Goal: Information Seeking & Learning: Learn about a topic

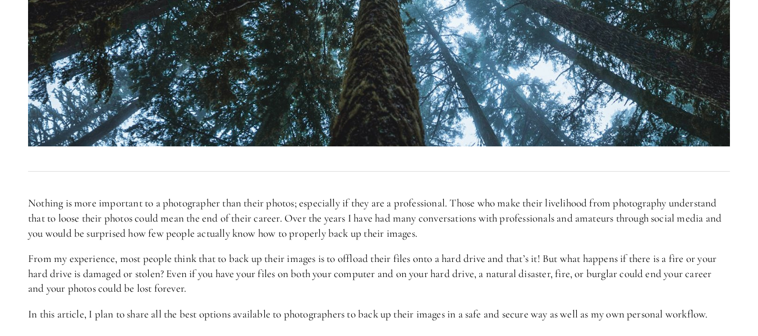
scroll to position [561, 0]
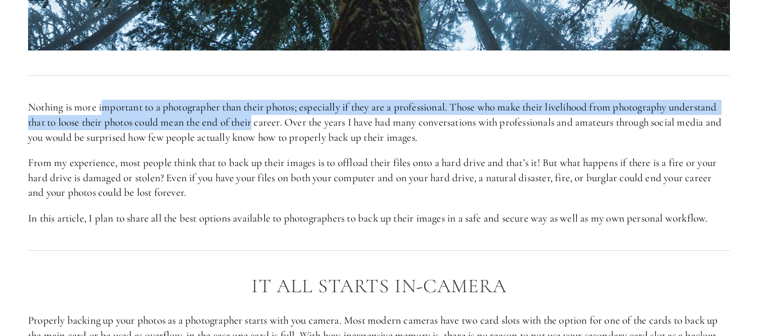
drag, startPoint x: 103, startPoint y: 110, endPoint x: 255, endPoint y: 117, distance: 151.7
click at [255, 117] on p "Nothing is more important to a photographer than their photos; especially if th…" at bounding box center [379, 122] width 702 height 45
click at [286, 103] on p "Nothing is more important to a photographer than their photos; especially if th…" at bounding box center [379, 122] width 702 height 45
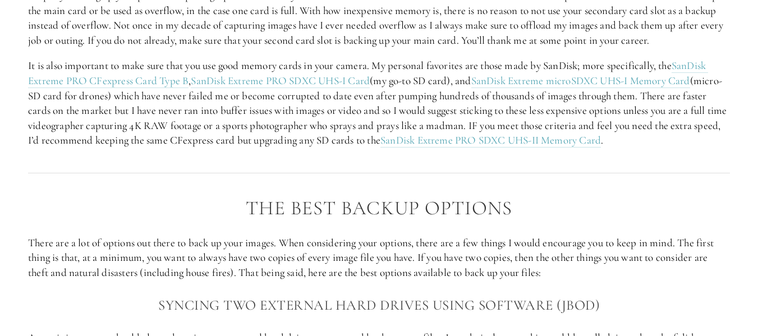
scroll to position [898, 0]
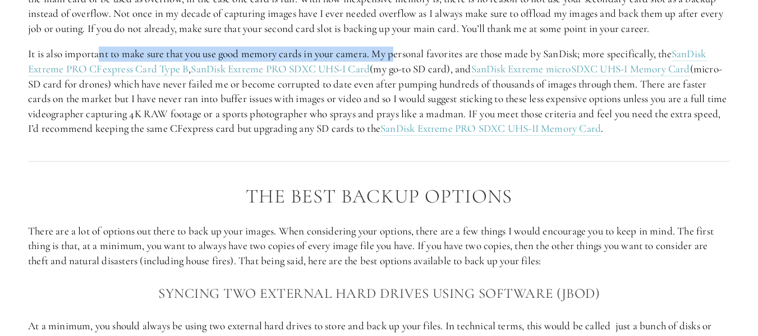
drag, startPoint x: 100, startPoint y: 52, endPoint x: 404, endPoint y: 54, distance: 303.1
click at [402, 54] on p "It is also important to make sure that you use good memory cards in your camera…" at bounding box center [379, 92] width 702 height 90
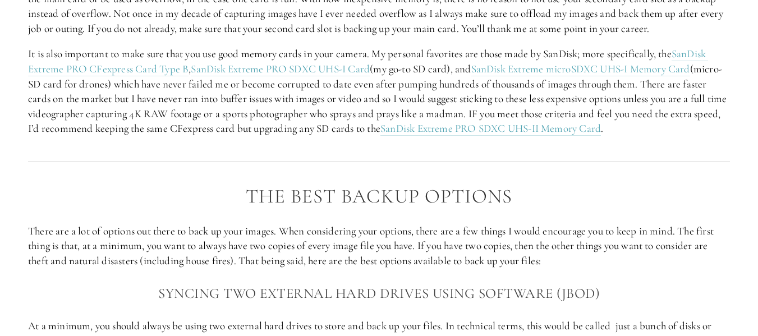
click at [445, 43] on div "It All Starts in-Camera Properly backing up your photos as a photographer start…" at bounding box center [379, 38] width 702 height 198
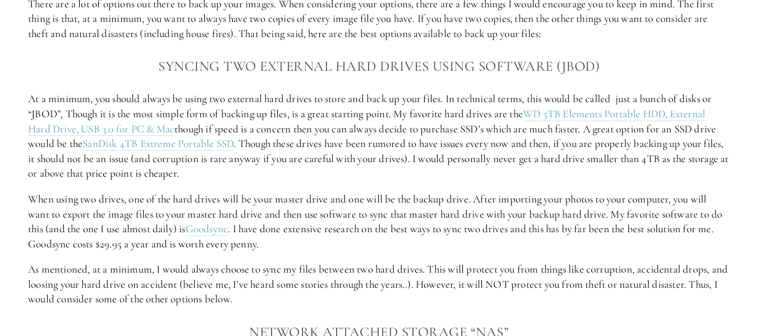
scroll to position [1066, 0]
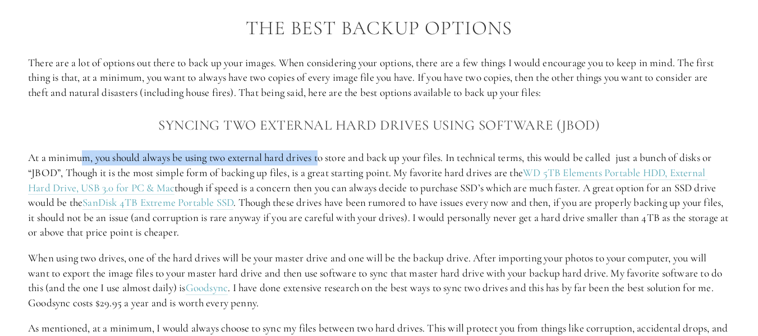
drag, startPoint x: 103, startPoint y: 161, endPoint x: 335, endPoint y: 162, distance: 231.8
click at [328, 161] on p "At a minimum, you should always be using two external hard drives to store and …" at bounding box center [379, 195] width 702 height 90
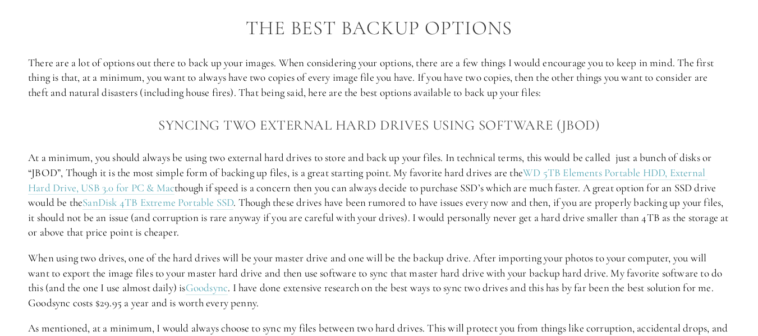
click at [361, 161] on p "At a minimum, you should always be using two external hard drives to store and …" at bounding box center [379, 195] width 702 height 90
drag, startPoint x: 423, startPoint y: 155, endPoint x: 451, endPoint y: 149, distance: 28.9
click at [433, 154] on p "At a minimum, you should always be using two external hard drives to store and …" at bounding box center [379, 195] width 702 height 90
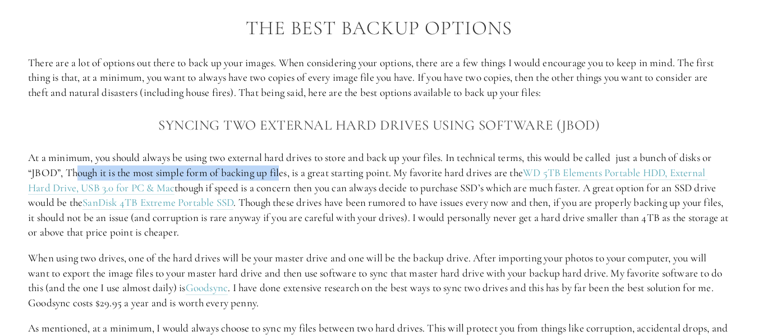
drag, startPoint x: 90, startPoint y: 173, endPoint x: 303, endPoint y: 170, distance: 213.3
click at [292, 172] on p "At a minimum, you should always be using two external hard drives to store and …" at bounding box center [379, 195] width 702 height 90
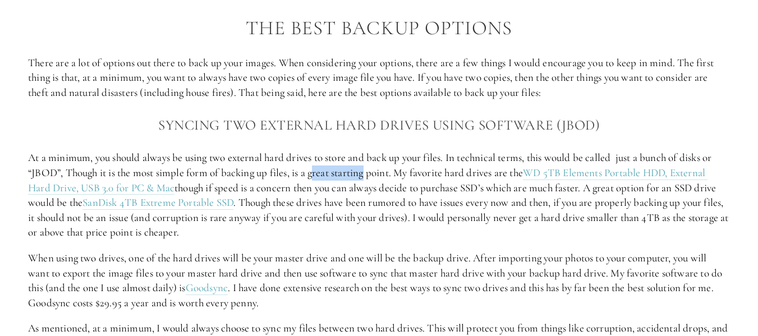
drag, startPoint x: 317, startPoint y: 168, endPoint x: 374, endPoint y: 172, distance: 57.3
click at [372, 172] on p "At a minimum, you should always be using two external hard drives to store and …" at bounding box center [379, 195] width 702 height 90
click at [446, 169] on p "At a minimum, you should always be using two external hard drives to store and …" at bounding box center [379, 195] width 702 height 90
click at [471, 195] on p "At a minimum, you should always be using two external hard drives to store and …" at bounding box center [379, 195] width 702 height 90
click at [459, 238] on p "At a minimum, you should always be using two external hard drives to store and …" at bounding box center [379, 195] width 702 height 90
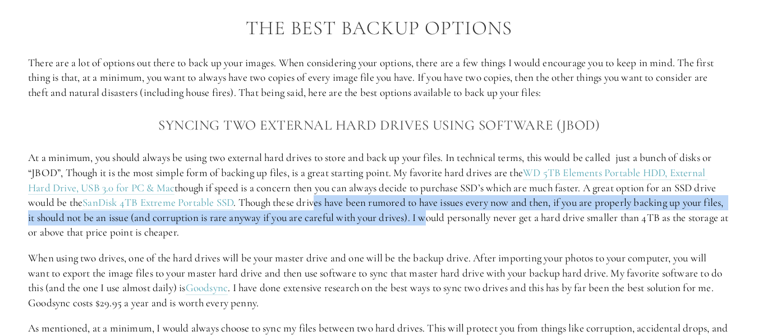
drag, startPoint x: 319, startPoint y: 205, endPoint x: 470, endPoint y: 210, distance: 150.5
click at [460, 212] on p "At a minimum, you should always be using two external hard drives to store and …" at bounding box center [379, 195] width 702 height 90
click at [515, 207] on p "At a minimum, you should always be using two external hard drives to store and …" at bounding box center [379, 195] width 702 height 90
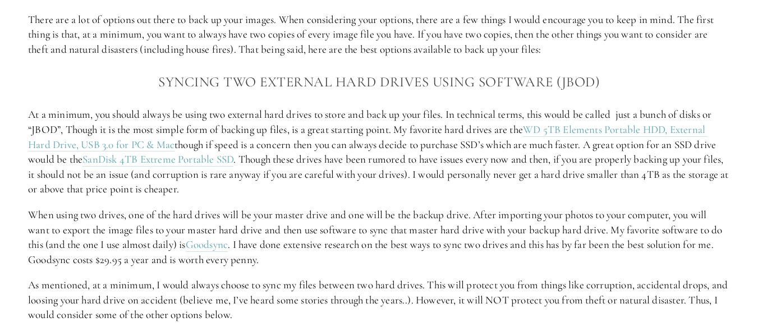
scroll to position [1123, 0]
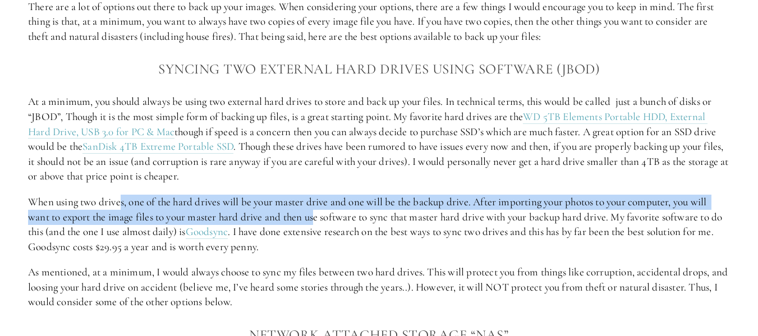
drag, startPoint x: 132, startPoint y: 205, endPoint x: 316, endPoint y: 214, distance: 184.3
click at [316, 214] on p "When using two drives, one of the hard drives will be your master drive and one…" at bounding box center [379, 224] width 702 height 59
click at [365, 195] on p "When using two drives, one of the hard drives will be your master drive and one…" at bounding box center [379, 224] width 702 height 59
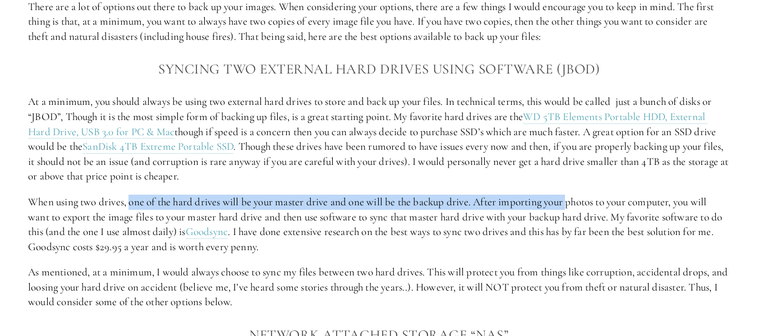
drag, startPoint x: 131, startPoint y: 203, endPoint x: 574, endPoint y: 205, distance: 442.3
click at [574, 205] on p "When using two drives, one of the hard drives will be your master drive and one…" at bounding box center [379, 224] width 702 height 59
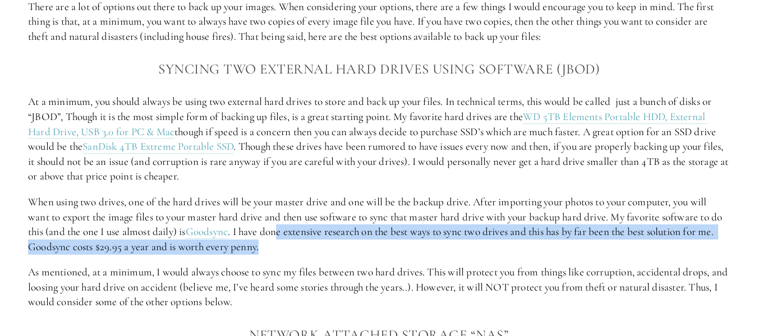
drag, startPoint x: 298, startPoint y: 233, endPoint x: 487, endPoint y: 241, distance: 188.8
click at [487, 241] on p "When using two drives, one of the hard drives will be your master drive and one…" at bounding box center [379, 224] width 702 height 59
click at [520, 247] on p "When using two drives, one of the hard drives will be your master drive and one…" at bounding box center [379, 224] width 702 height 59
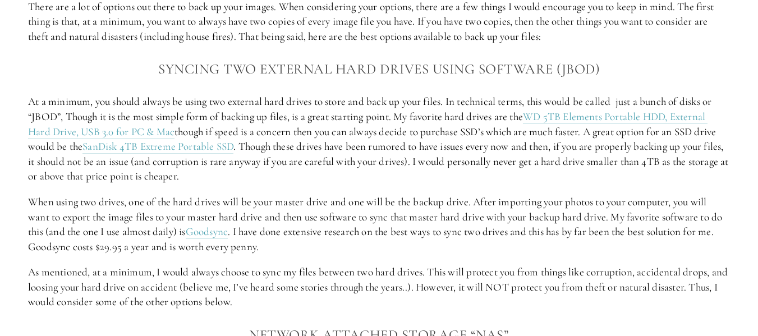
scroll to position [1235, 0]
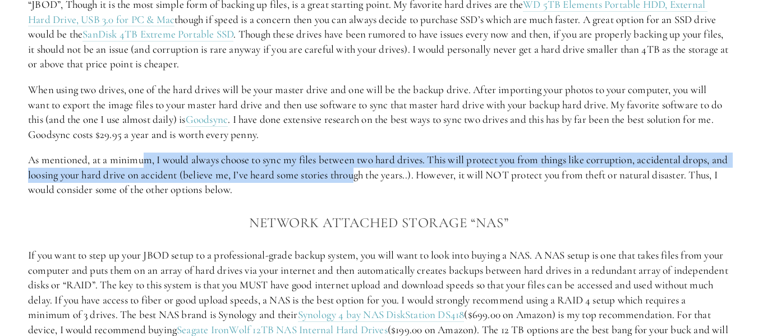
drag, startPoint x: 156, startPoint y: 164, endPoint x: 404, endPoint y: 171, distance: 248.2
click at [385, 171] on p "As mentioned, at a minimum, I would always choose to sync my files between two …" at bounding box center [379, 175] width 702 height 45
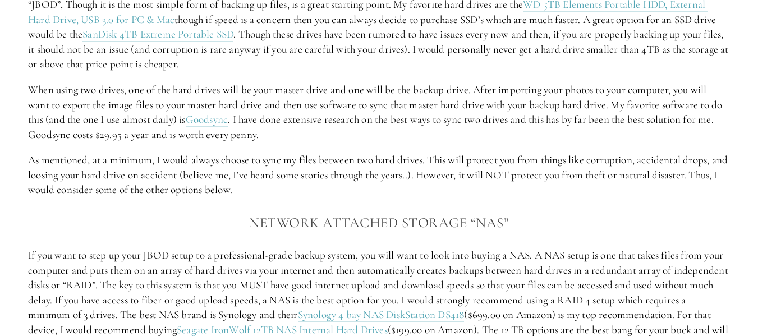
click at [538, 170] on p "As mentioned, at a minimum, I would always choose to sync my files between two …" at bounding box center [379, 175] width 702 height 45
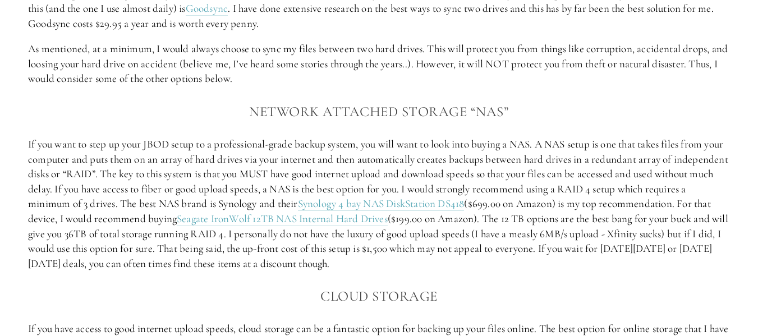
scroll to position [1347, 0]
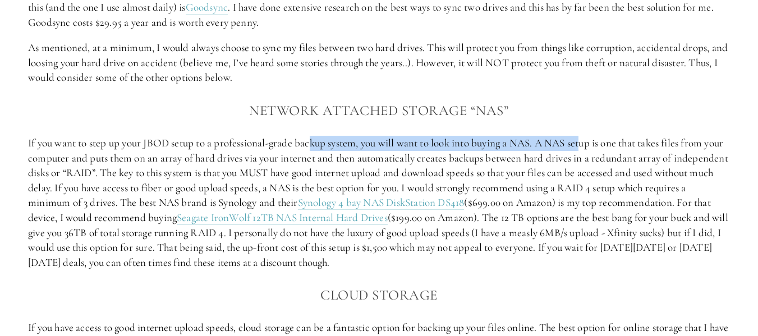
drag, startPoint x: 316, startPoint y: 145, endPoint x: 616, endPoint y: 138, distance: 300.4
click at [592, 138] on p "If you want to step up your JBOD setup to a professional-grade backup system, y…" at bounding box center [379, 203] width 702 height 134
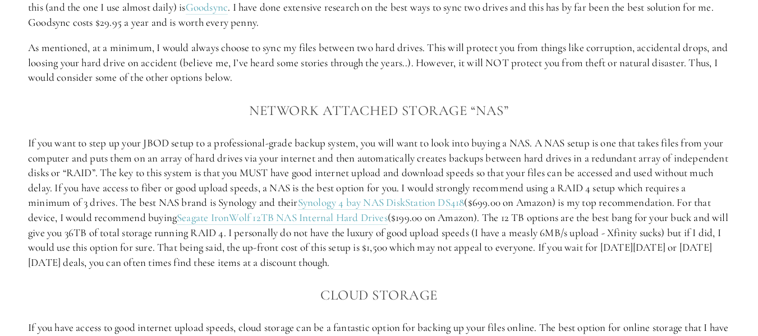
click at [662, 138] on p "If you want to step up your JBOD setup to a professional-grade backup system, y…" at bounding box center [379, 203] width 702 height 134
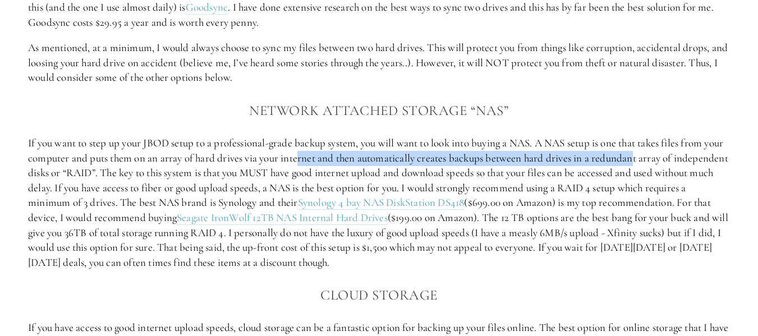
drag, startPoint x: 324, startPoint y: 161, endPoint x: 661, endPoint y: 163, distance: 336.8
click at [661, 163] on p "If you want to step up your JBOD setup to a professional-grade backup system, y…" at bounding box center [379, 203] width 702 height 134
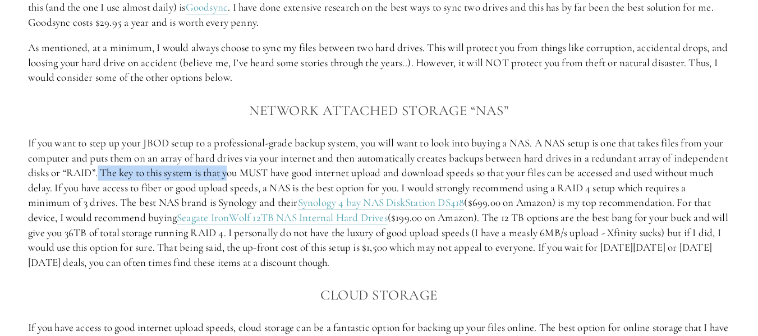
drag, startPoint x: 155, startPoint y: 175, endPoint x: 300, endPoint y: 175, distance: 145.4
click at [294, 175] on p "If you want to step up your JBOD setup to a professional-grade backup system, y…" at bounding box center [379, 203] width 702 height 134
click at [374, 172] on p "If you want to step up your JBOD setup to a professional-grade backup system, y…" at bounding box center [379, 203] width 702 height 134
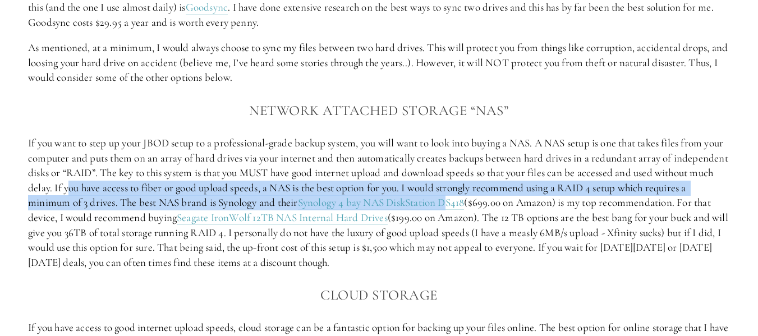
drag, startPoint x: 132, startPoint y: 191, endPoint x: 575, endPoint y: 225, distance: 444.1
click at [519, 205] on p "If you want to step up your JBOD setup to a professional-grade backup system, y…" at bounding box center [379, 203] width 702 height 134
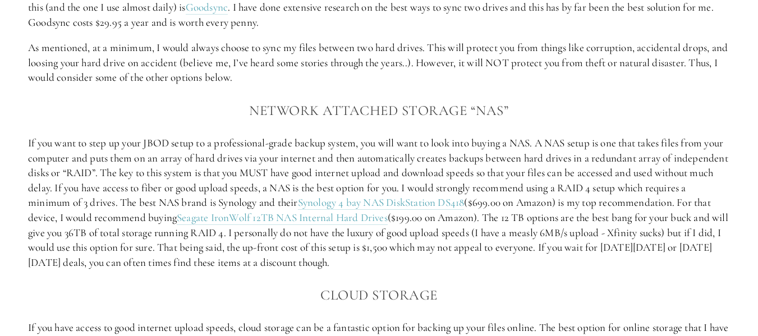
click at [607, 242] on p "If you want to step up your JBOD setup to a professional-grade backup system, y…" at bounding box center [379, 203] width 702 height 134
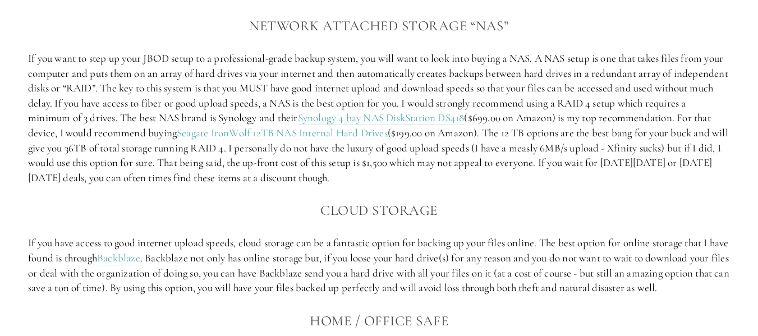
scroll to position [1515, 0]
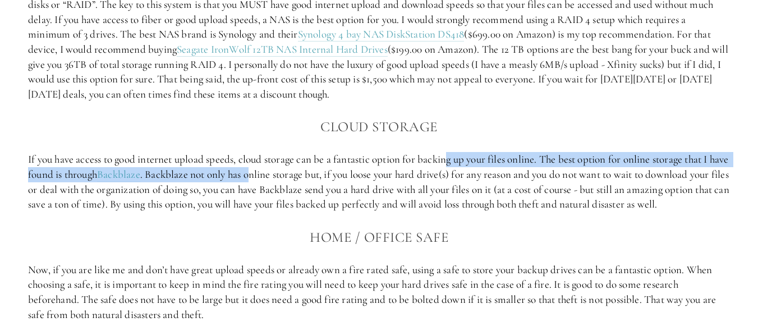
drag, startPoint x: 273, startPoint y: 169, endPoint x: 480, endPoint y: 161, distance: 206.7
click at [461, 161] on p "If you have access to good internet upload speeds, cloud storage can be a fanta…" at bounding box center [379, 181] width 702 height 59
click at [597, 155] on p "If you have access to good internet upload speeds, cloud storage can be a fanta…" at bounding box center [379, 181] width 702 height 59
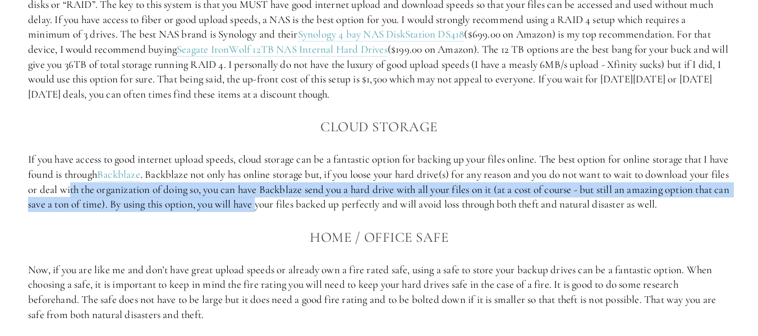
drag, startPoint x: 112, startPoint y: 192, endPoint x: 374, endPoint y: 204, distance: 261.8
click at [353, 204] on p "If you have access to good internet upload speeds, cloud storage can be a fanta…" at bounding box center [379, 181] width 702 height 59
click at [428, 194] on p "If you have access to good internet upload speeds, cloud storage can be a fanta…" at bounding box center [379, 181] width 702 height 59
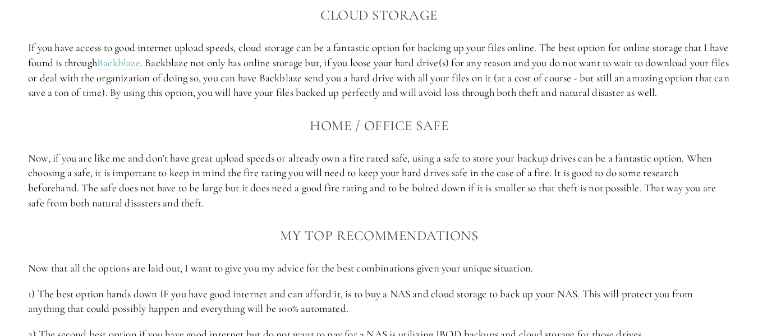
scroll to position [1628, 0]
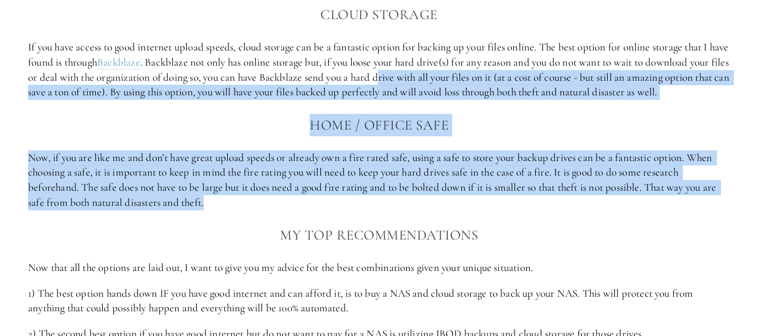
drag, startPoint x: 422, startPoint y: 79, endPoint x: 295, endPoint y: 219, distance: 188.7
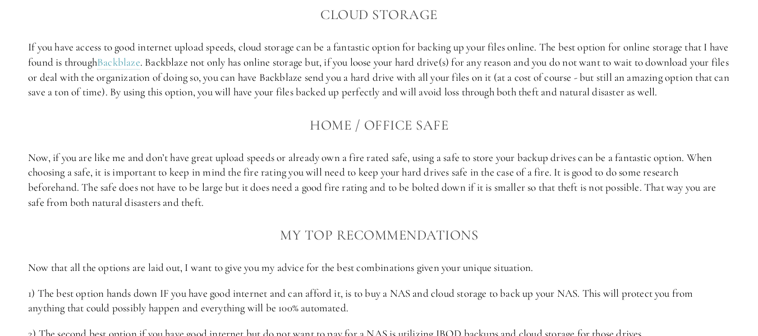
click at [326, 246] on h3 "My Top Recommendations" at bounding box center [379, 235] width 702 height 22
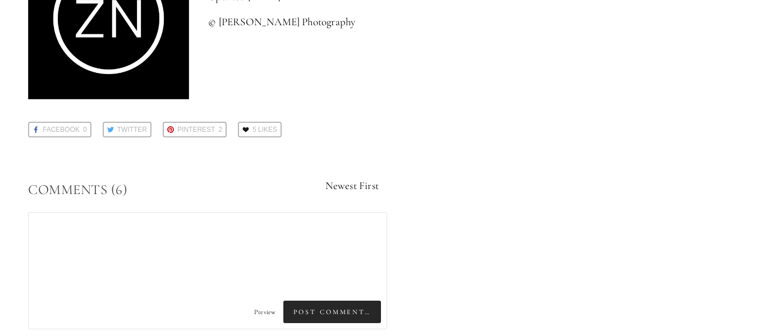
scroll to position [2806, 0]
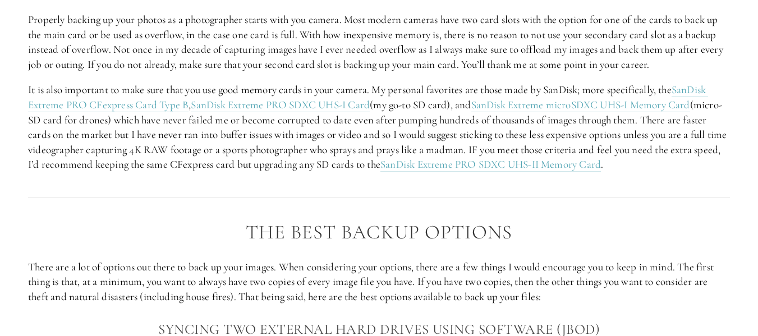
scroll to position [842, 0]
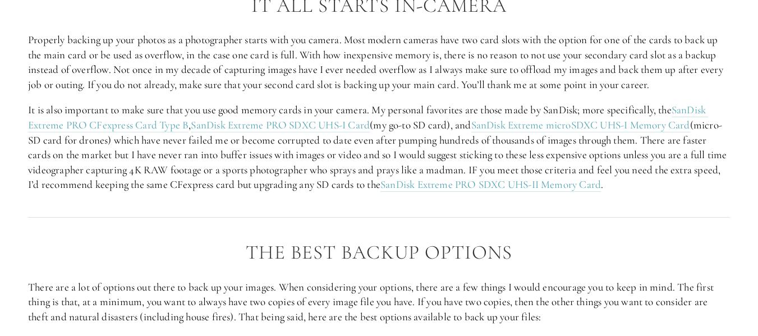
click at [567, 112] on p "It is also important to make sure that you use good memory cards in your camera…" at bounding box center [379, 148] width 702 height 90
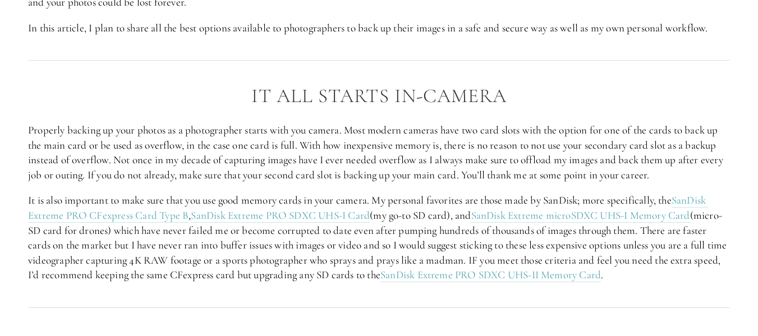
scroll to position [786, 0]
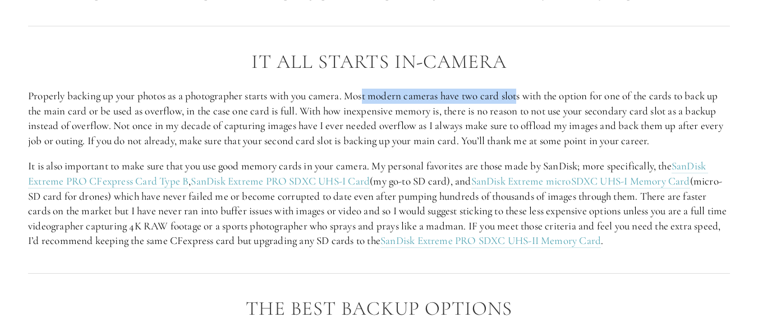
drag, startPoint x: 369, startPoint y: 95, endPoint x: 530, endPoint y: 92, distance: 161.7
click at [523, 91] on p "Properly backing up your photos as a photographer starts with you camera. Most …" at bounding box center [379, 118] width 702 height 59
click at [596, 100] on p "Properly backing up your photos as a photographer starts with you camera. Most …" at bounding box center [379, 118] width 702 height 59
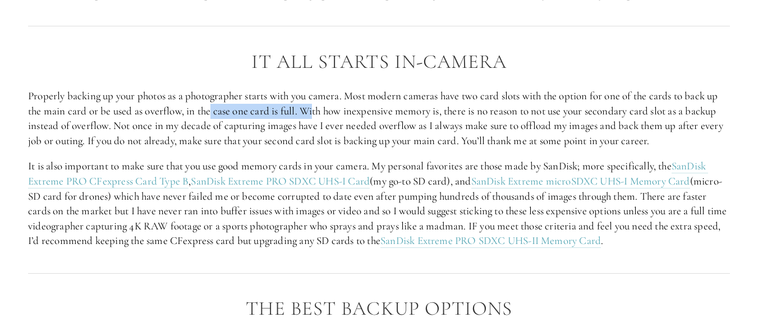
drag, startPoint x: 211, startPoint y: 113, endPoint x: 315, endPoint y: 116, distance: 104.4
click at [315, 116] on p "Properly backing up your photos as a photographer starts with you camera. Most …" at bounding box center [379, 118] width 702 height 59
click at [344, 110] on p "Properly backing up your photos as a photographer starts with you camera. Most …" at bounding box center [379, 118] width 702 height 59
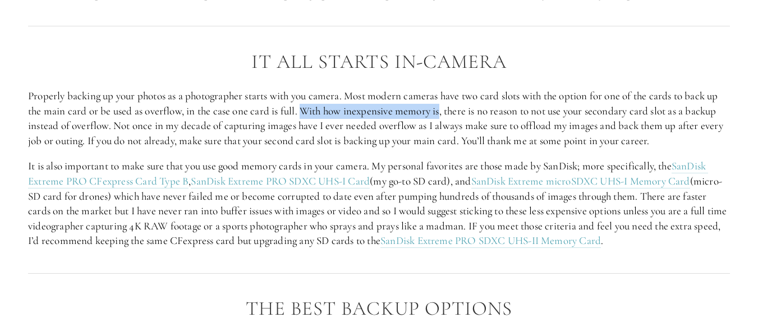
drag, startPoint x: 306, startPoint y: 114, endPoint x: 445, endPoint y: 106, distance: 138.3
click at [445, 106] on p "Properly backing up your photos as a photographer starts with you camera. Most …" at bounding box center [379, 118] width 702 height 59
drag, startPoint x: 480, startPoint y: 110, endPoint x: 496, endPoint y: 111, distance: 15.8
click at [482, 111] on p "Properly backing up your photos as a photographer starts with you camera. Most …" at bounding box center [379, 118] width 702 height 59
click at [599, 107] on p "Properly backing up your photos as a photographer starts with you camera. Most …" at bounding box center [379, 118] width 702 height 59
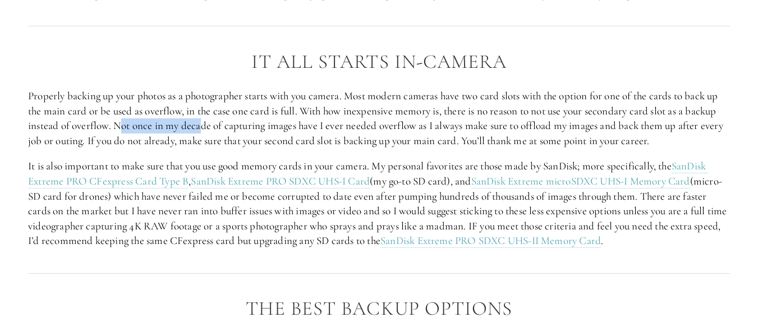
drag, startPoint x: 122, startPoint y: 127, endPoint x: 204, endPoint y: 133, distance: 82.2
click at [204, 133] on p "Properly backing up your photos as a photographer starts with you camera. Most …" at bounding box center [379, 118] width 702 height 59
click at [271, 130] on p "Properly backing up your photos as a photographer starts with you camera. Most …" at bounding box center [379, 118] width 702 height 59
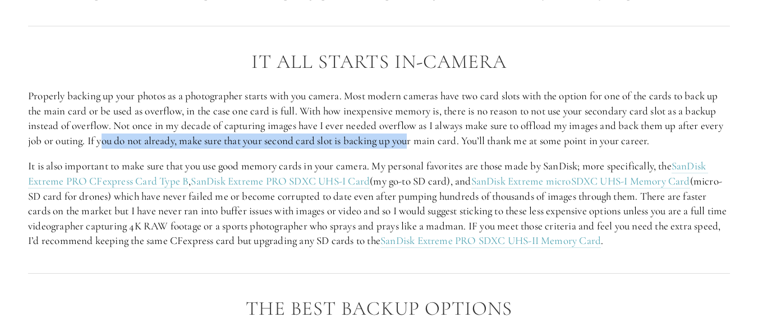
drag, startPoint x: 105, startPoint y: 140, endPoint x: 415, endPoint y: 143, distance: 310.4
click at [415, 143] on p "Properly backing up your photos as a photographer starts with you camera. Most …" at bounding box center [379, 118] width 702 height 59
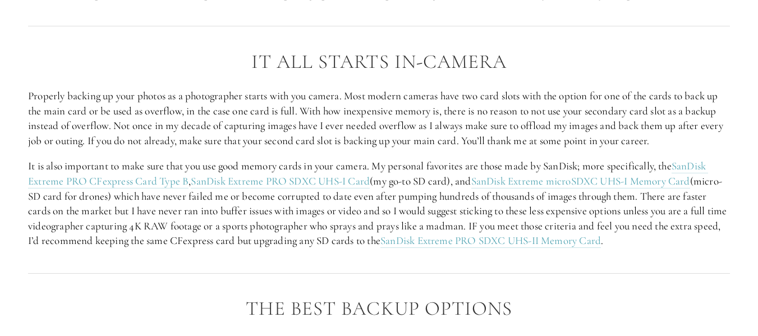
click at [450, 143] on p "Properly backing up your photos as a photographer starts with you camera. Most …" at bounding box center [379, 118] width 702 height 59
drag, startPoint x: 116, startPoint y: 163, endPoint x: 233, endPoint y: 170, distance: 116.9
click at [223, 171] on p "It is also important to make sure that you use good memory cards in your camera…" at bounding box center [379, 204] width 702 height 90
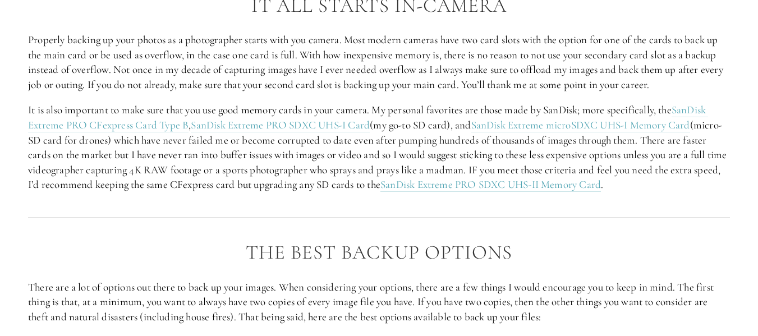
click at [371, 162] on p "It is also important to make sure that you use good memory cards in your camera…" at bounding box center [379, 148] width 702 height 90
click at [498, 113] on p "It is also important to make sure that you use good memory cards in your camera…" at bounding box center [379, 148] width 702 height 90
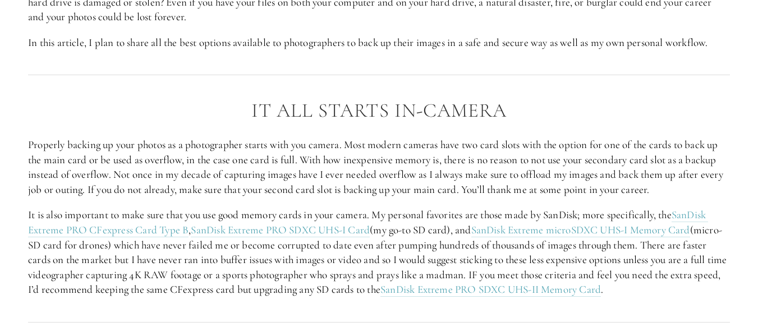
scroll to position [786, 0]
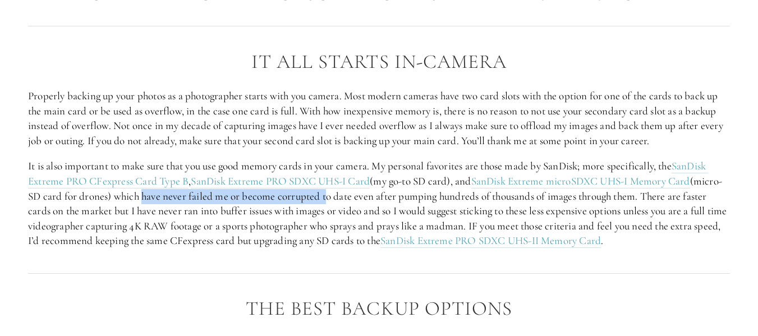
drag, startPoint x: 172, startPoint y: 200, endPoint x: 359, endPoint y: 203, distance: 186.9
click at [356, 203] on p "It is also important to make sure that you use good memory cards in your camera…" at bounding box center [379, 204] width 702 height 90
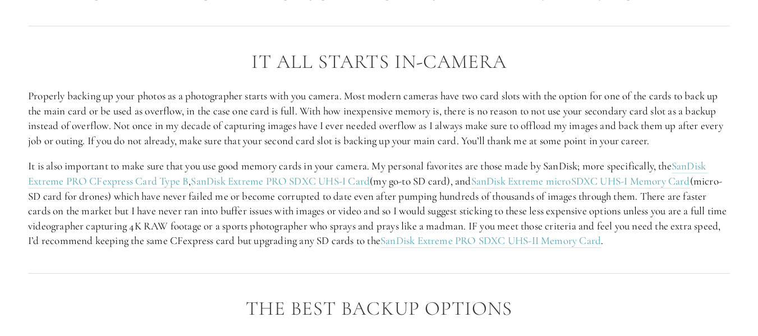
click at [459, 192] on p "It is also important to make sure that you use good memory cards in your camera…" at bounding box center [379, 204] width 702 height 90
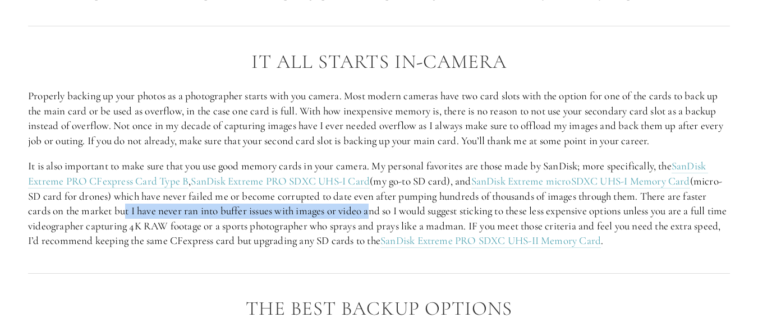
drag, startPoint x: 149, startPoint y: 214, endPoint x: 397, endPoint y: 214, distance: 248.1
click at [397, 214] on p "It is also important to make sure that you use good memory cards in your camera…" at bounding box center [379, 204] width 702 height 90
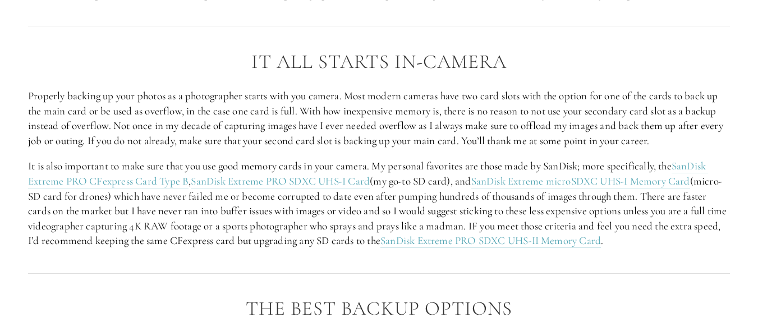
click at [427, 213] on p "It is also important to make sure that you use good memory cards in your camera…" at bounding box center [379, 204] width 702 height 90
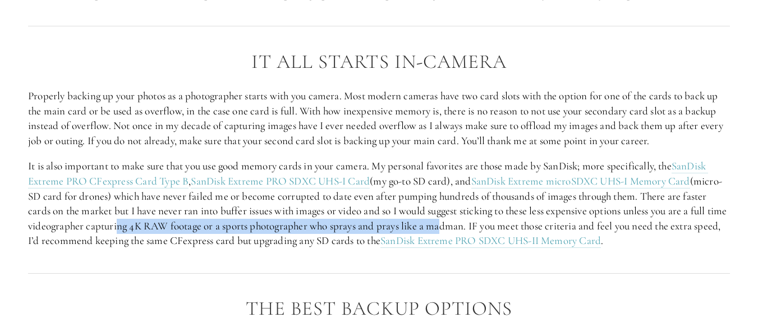
drag, startPoint x: 167, startPoint y: 227, endPoint x: 483, endPoint y: 223, distance: 315.5
click at [483, 223] on p "It is also important to make sure that you use good memory cards in your camera…" at bounding box center [379, 204] width 702 height 90
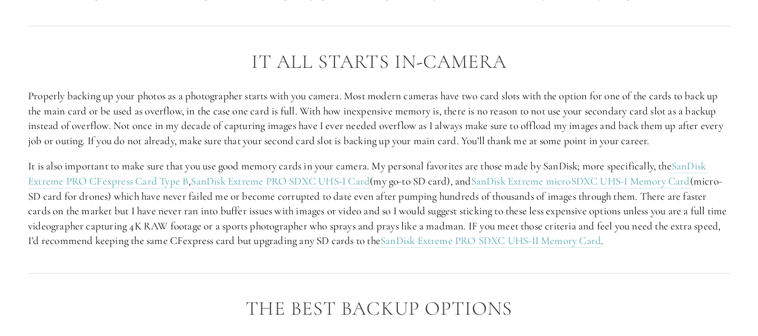
click at [524, 222] on p "It is also important to make sure that you use good memory cards in your camera…" at bounding box center [379, 204] width 702 height 90
drag, startPoint x: 265, startPoint y: 239, endPoint x: 283, endPoint y: 248, distance: 20.3
click at [283, 248] on p "It is also important to make sure that you use good memory cards in your camera…" at bounding box center [379, 204] width 702 height 90
click at [331, 232] on p "It is also important to make sure that you use good memory cards in your camera…" at bounding box center [379, 204] width 702 height 90
click at [335, 239] on p "It is also important to make sure that you use good memory cards in your camera…" at bounding box center [379, 204] width 702 height 90
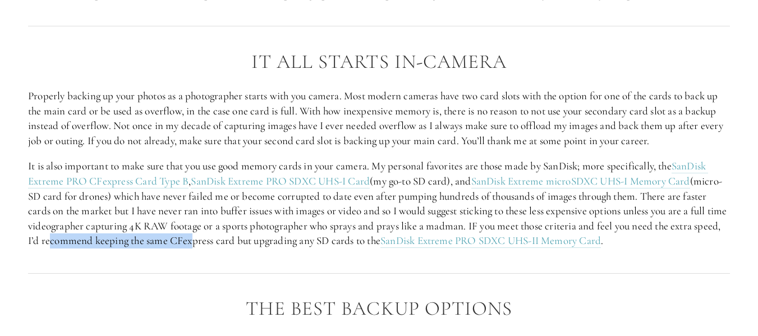
drag, startPoint x: 100, startPoint y: 246, endPoint x: 237, endPoint y: 246, distance: 137.5
click at [237, 246] on p "It is also important to make sure that you use good memory cards in your camera…" at bounding box center [379, 204] width 702 height 90
click at [297, 240] on p "It is also important to make sure that you use good memory cards in your camera…" at bounding box center [379, 204] width 702 height 90
drag, startPoint x: 327, startPoint y: 240, endPoint x: 335, endPoint y: 241, distance: 7.9
click at [328, 240] on p "It is also important to make sure that you use good memory cards in your camera…" at bounding box center [379, 204] width 702 height 90
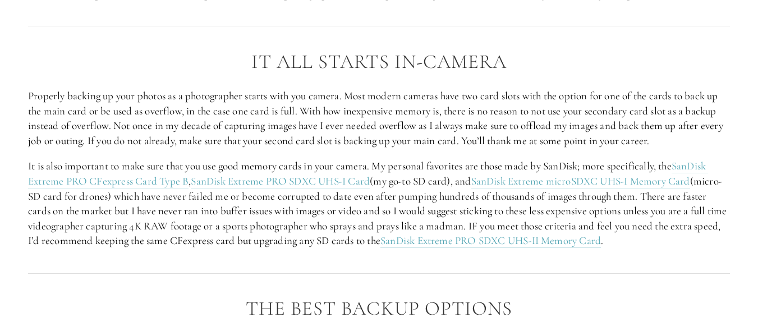
click at [377, 241] on p "It is also important to make sure that you use good memory cards in your camera…" at bounding box center [379, 204] width 702 height 90
drag, startPoint x: 290, startPoint y: 238, endPoint x: 223, endPoint y: 241, distance: 66.9
click at [223, 241] on p "It is also important to make sure that you use good memory cards in your camera…" at bounding box center [379, 204] width 702 height 90
copy p "CFexpress card"
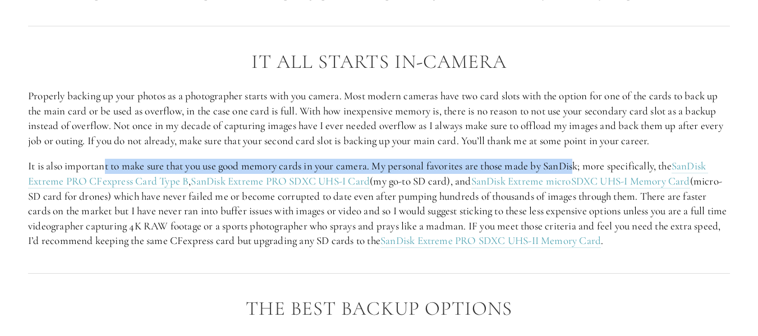
drag, startPoint x: 141, startPoint y: 164, endPoint x: 589, endPoint y: 163, distance: 447.9
click at [583, 163] on p "It is also important to make sure that you use good memory cards in your camera…" at bounding box center [379, 204] width 702 height 90
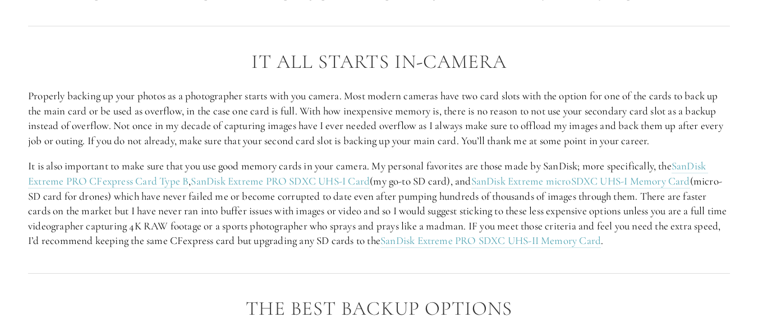
click at [627, 157] on div "It All Starts in-Camera Properly backing up your photos as a photographer start…" at bounding box center [379, 150] width 702 height 198
drag, startPoint x: 212, startPoint y: 164, endPoint x: 241, endPoint y: 164, distance: 29.2
click at [235, 164] on p "It is also important to make sure that you use good memory cards in your camera…" at bounding box center [379, 204] width 702 height 90
drag, startPoint x: 155, startPoint y: 202, endPoint x: 216, endPoint y: 200, distance: 60.6
click at [173, 199] on p "It is also important to make sure that you use good memory cards in your camera…" at bounding box center [379, 204] width 702 height 90
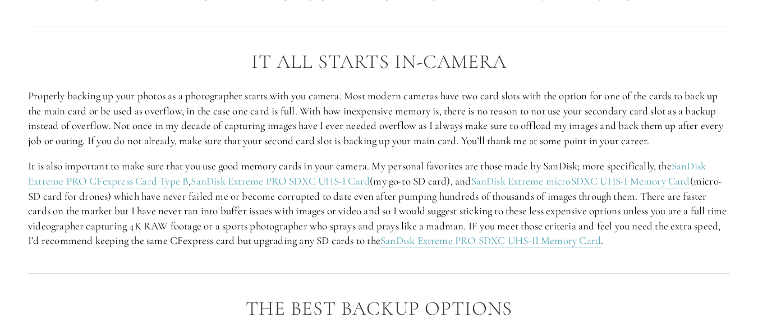
click at [381, 204] on p "It is also important to make sure that you use good memory cards in your camera…" at bounding box center [379, 204] width 702 height 90
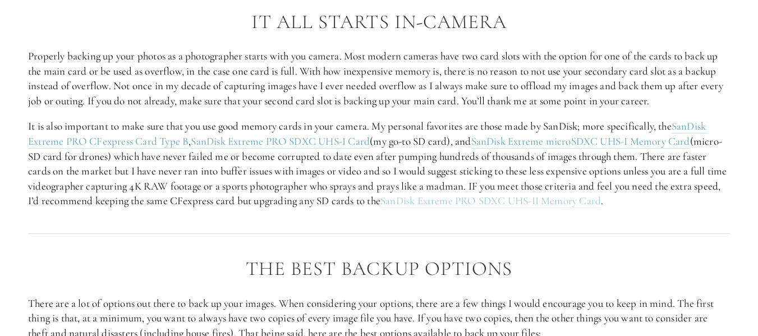
scroll to position [898, 0]
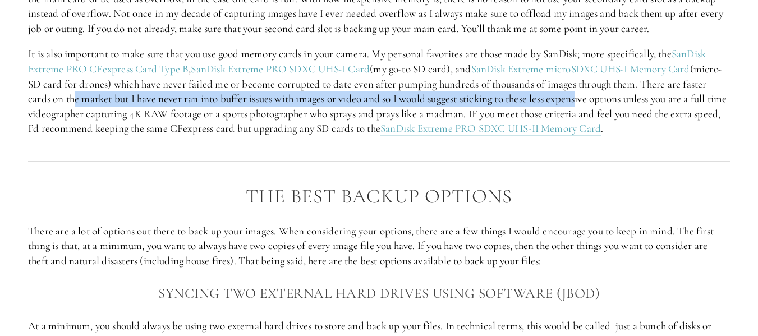
drag, startPoint x: 113, startPoint y: 95, endPoint x: 605, endPoint y: 98, distance: 491.7
click at [605, 98] on p "It is also important to make sure that you use good memory cards in your camera…" at bounding box center [379, 92] width 702 height 90
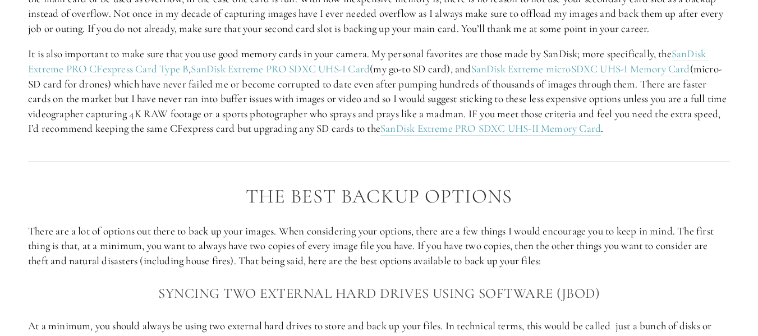
click at [382, 187] on h2 "The Best Backup Options" at bounding box center [379, 197] width 702 height 22
click at [221, 134] on p "It is also important to make sure that you use good memory cards in your camera…" at bounding box center [379, 92] width 702 height 90
drag, startPoint x: 292, startPoint y: 131, endPoint x: 389, endPoint y: 129, distance: 96.6
click at [389, 129] on p "It is also important to make sure that you use good memory cards in your camera…" at bounding box center [379, 92] width 702 height 90
click at [377, 174] on div at bounding box center [379, 161] width 721 height 30
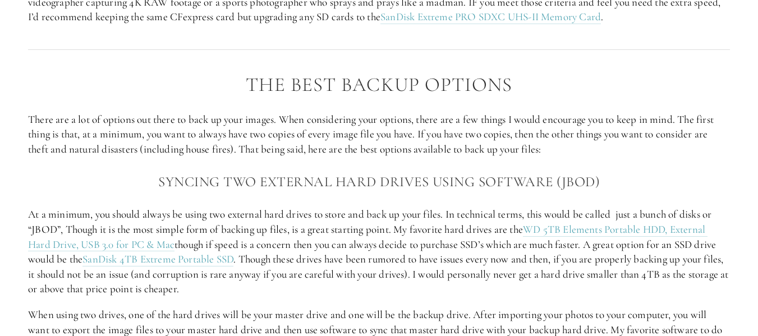
scroll to position [1010, 0]
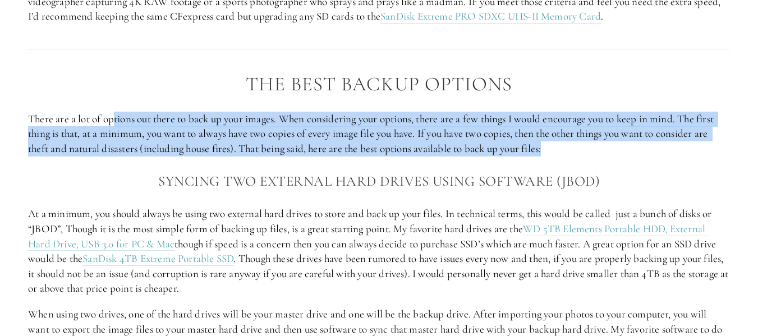
drag, startPoint x: 114, startPoint y: 122, endPoint x: 616, endPoint y: 150, distance: 503.1
click at [616, 150] on p "There are a lot of options out there to back up your images. When considering y…" at bounding box center [379, 134] width 702 height 45
click at [649, 127] on p "There are a lot of options out there to back up your images. When considering y…" at bounding box center [379, 134] width 702 height 45
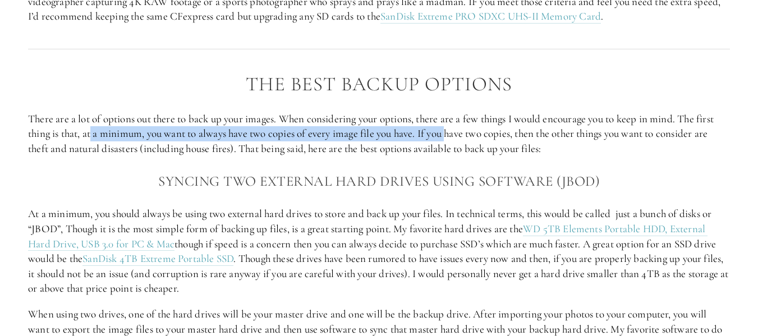
drag, startPoint x: 129, startPoint y: 134, endPoint x: 452, endPoint y: 132, distance: 323.3
click at [452, 132] on p "There are a lot of options out there to back up your images. When considering y…" at bounding box center [379, 134] width 702 height 45
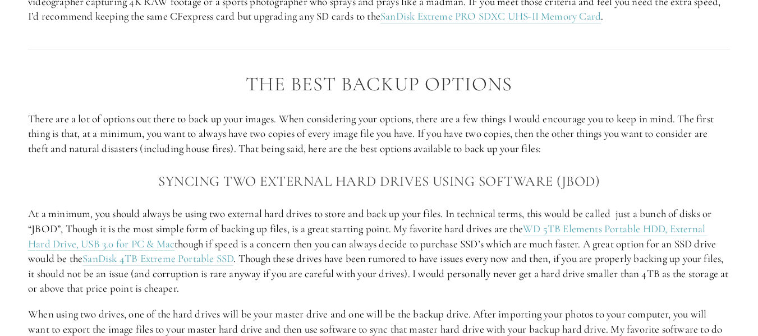
click at [467, 134] on p "There are a lot of options out there to back up your images. When considering y…" at bounding box center [379, 134] width 702 height 45
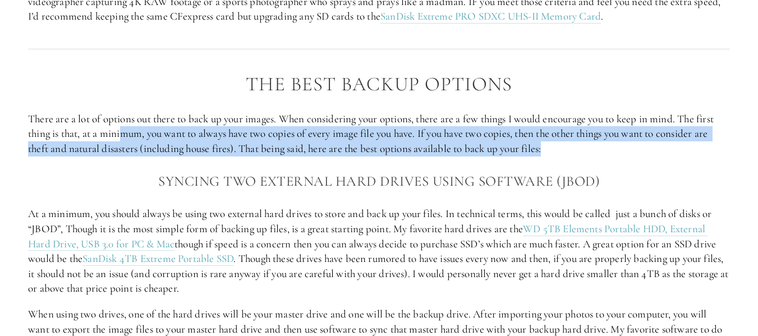
drag, startPoint x: 633, startPoint y: 151, endPoint x: 123, endPoint y: 130, distance: 510.1
click at [123, 130] on p "There are a lot of options out there to back up your images. When considering y…" at bounding box center [379, 134] width 702 height 45
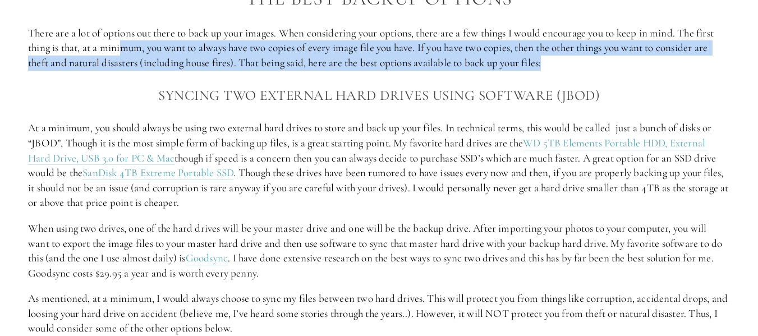
scroll to position [1179, 0]
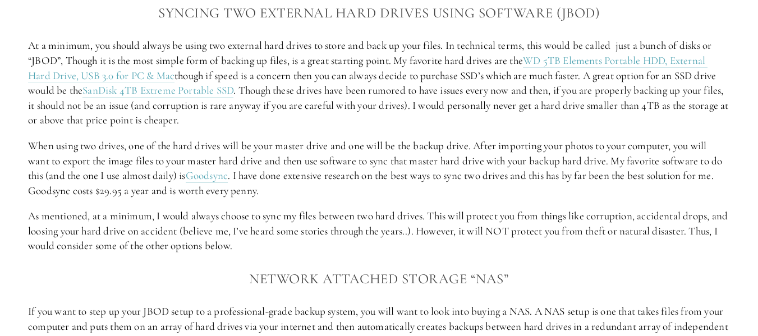
click at [375, 79] on p "At a minimum, you should always be using two external hard drives to store and …" at bounding box center [379, 83] width 702 height 90
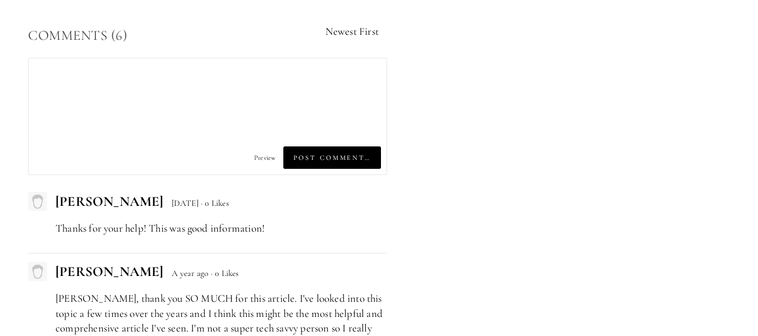
scroll to position [2975, 0]
